Goal: Navigation & Orientation: Go to known website

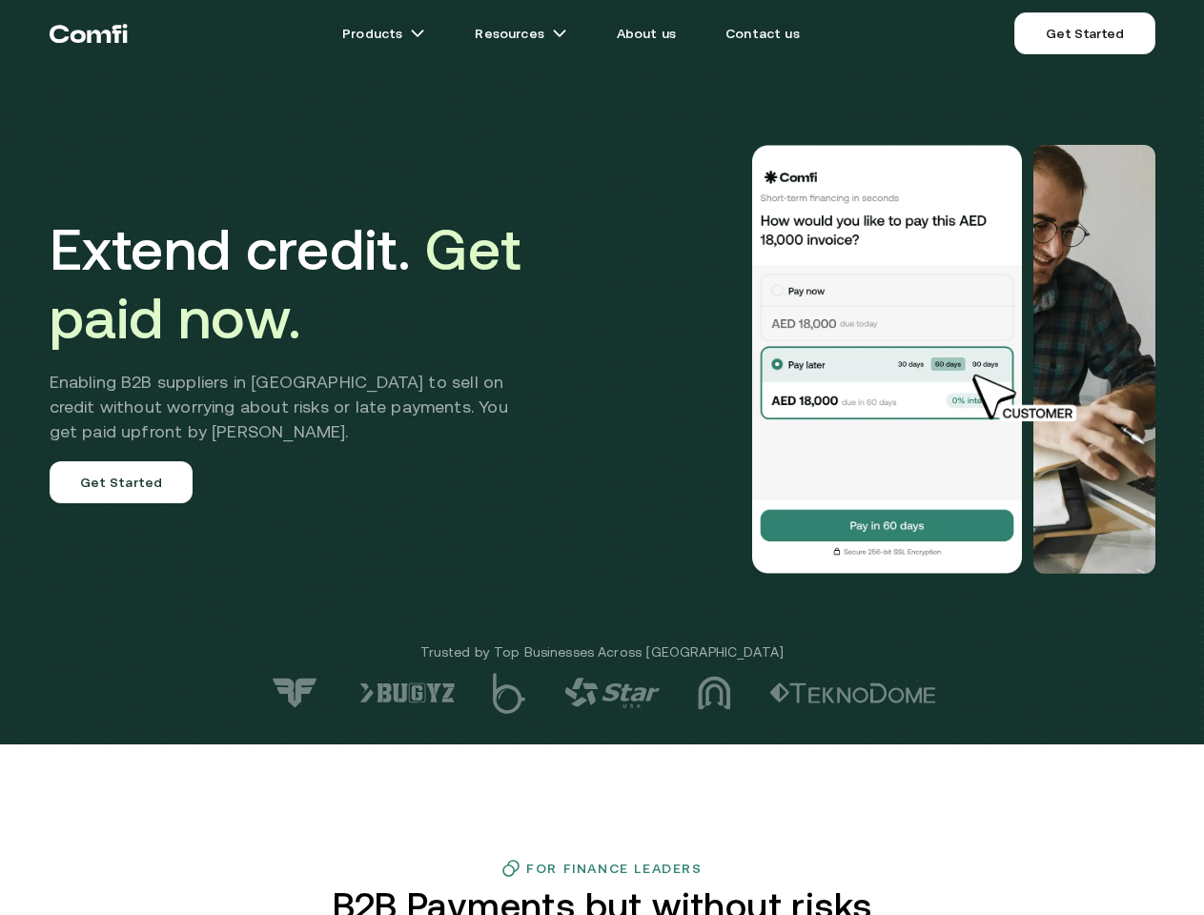
click at [601, 458] on div at bounding box center [858, 359] width 596 height 429
